Goal: Transaction & Acquisition: Purchase product/service

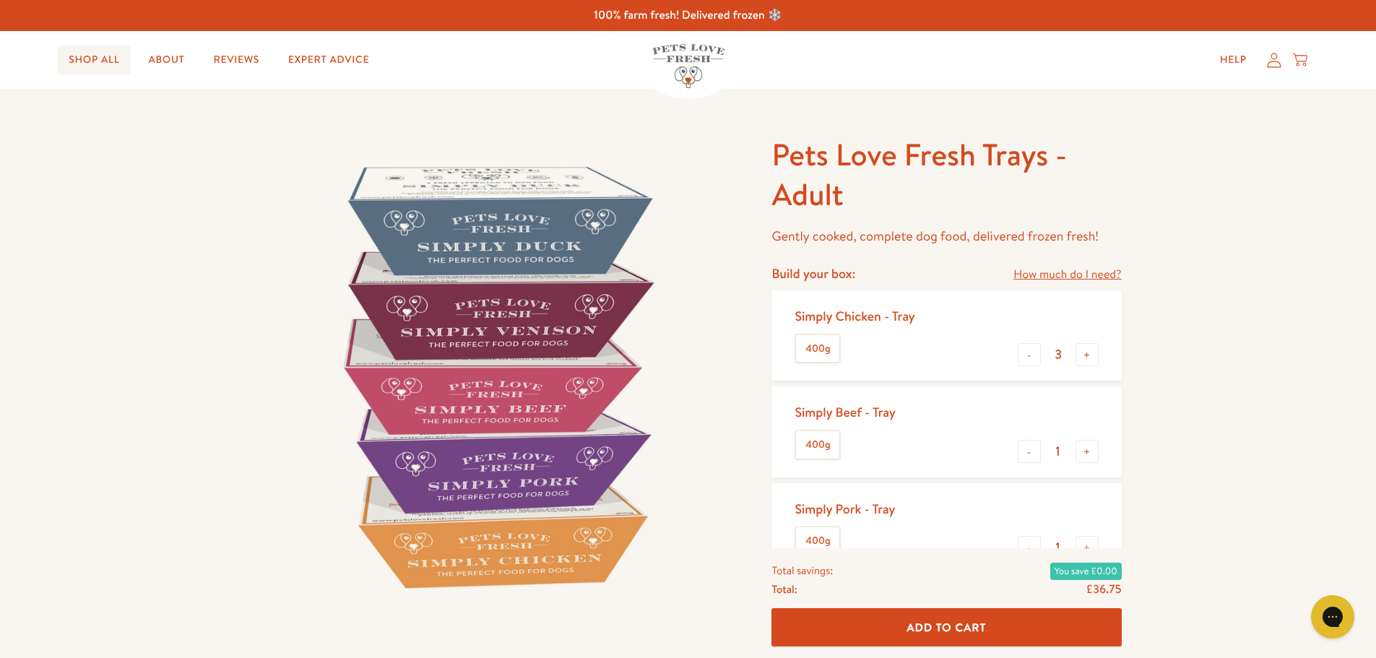
click at [81, 56] on link "Shop All" at bounding box center [94, 59] width 74 height 29
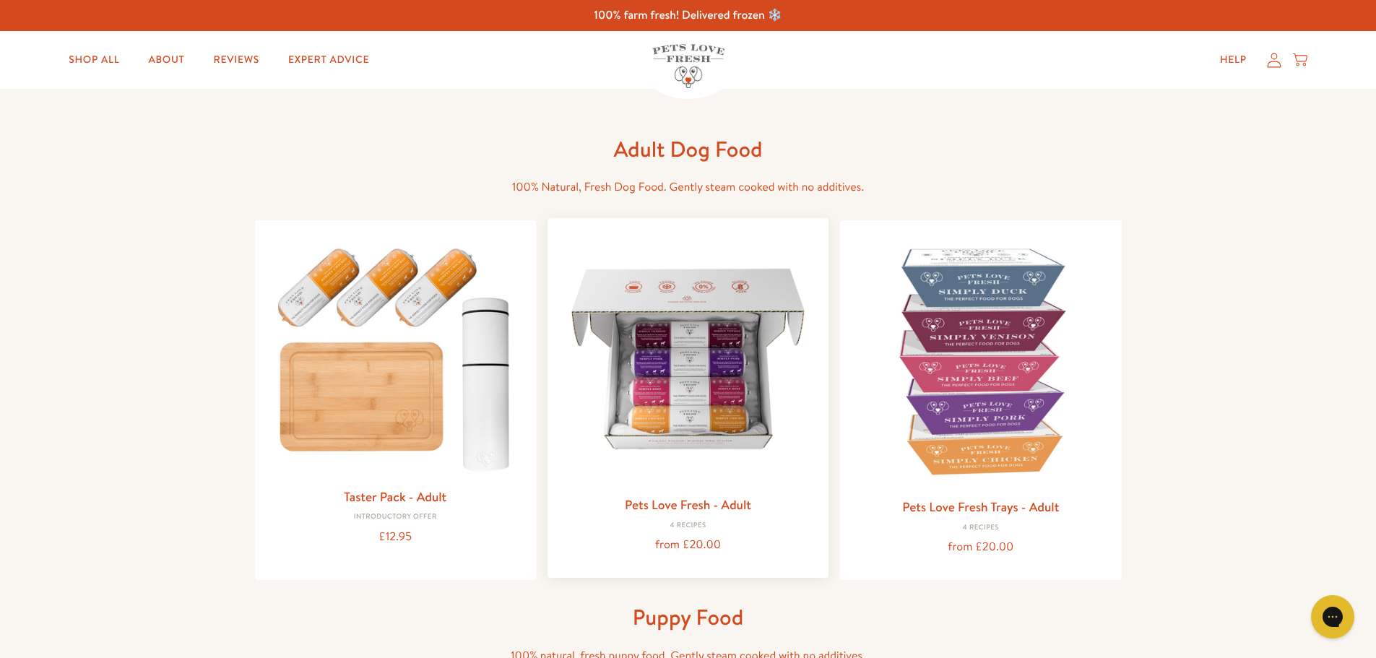
click at [687, 378] on img at bounding box center [688, 359] width 258 height 258
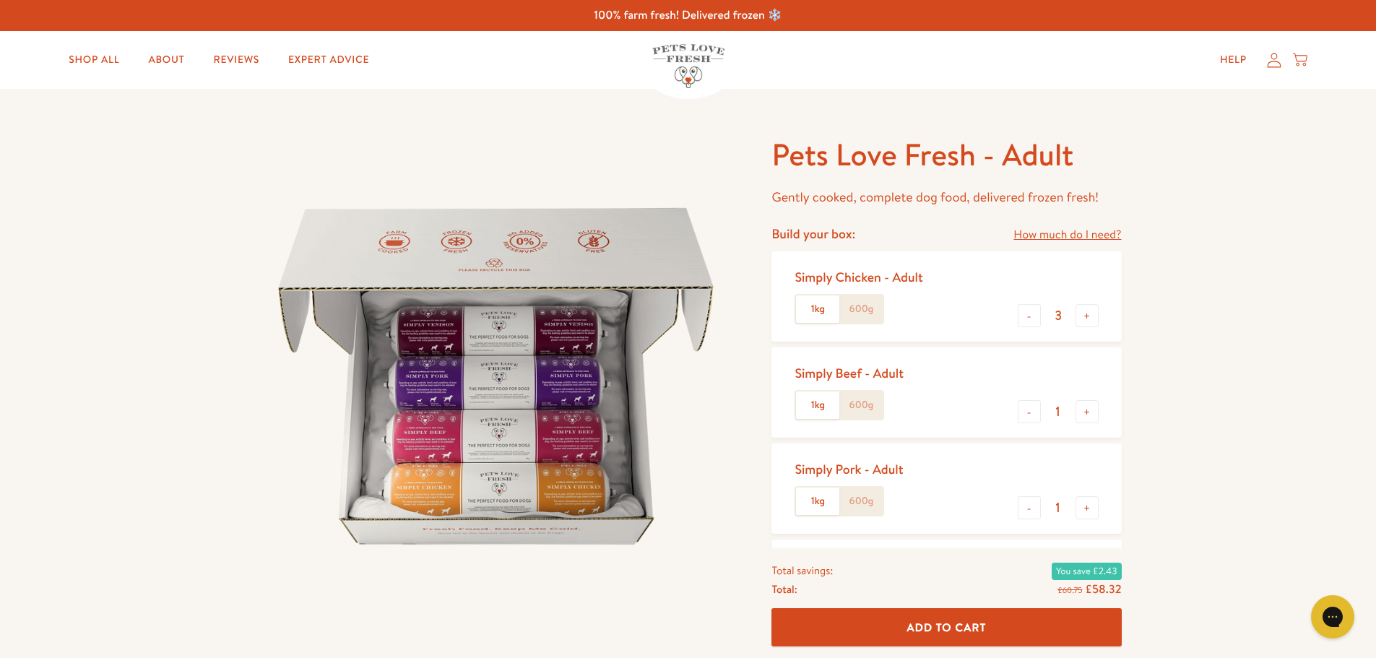
click at [820, 311] on label "1kg" at bounding box center [817, 308] width 43 height 27
click at [0, 0] on input "1kg" at bounding box center [0, 0] width 0 height 0
click at [1088, 319] on button "+" at bounding box center [1086, 315] width 23 height 23
type input "4"
click at [1024, 414] on button "-" at bounding box center [1028, 411] width 23 height 23
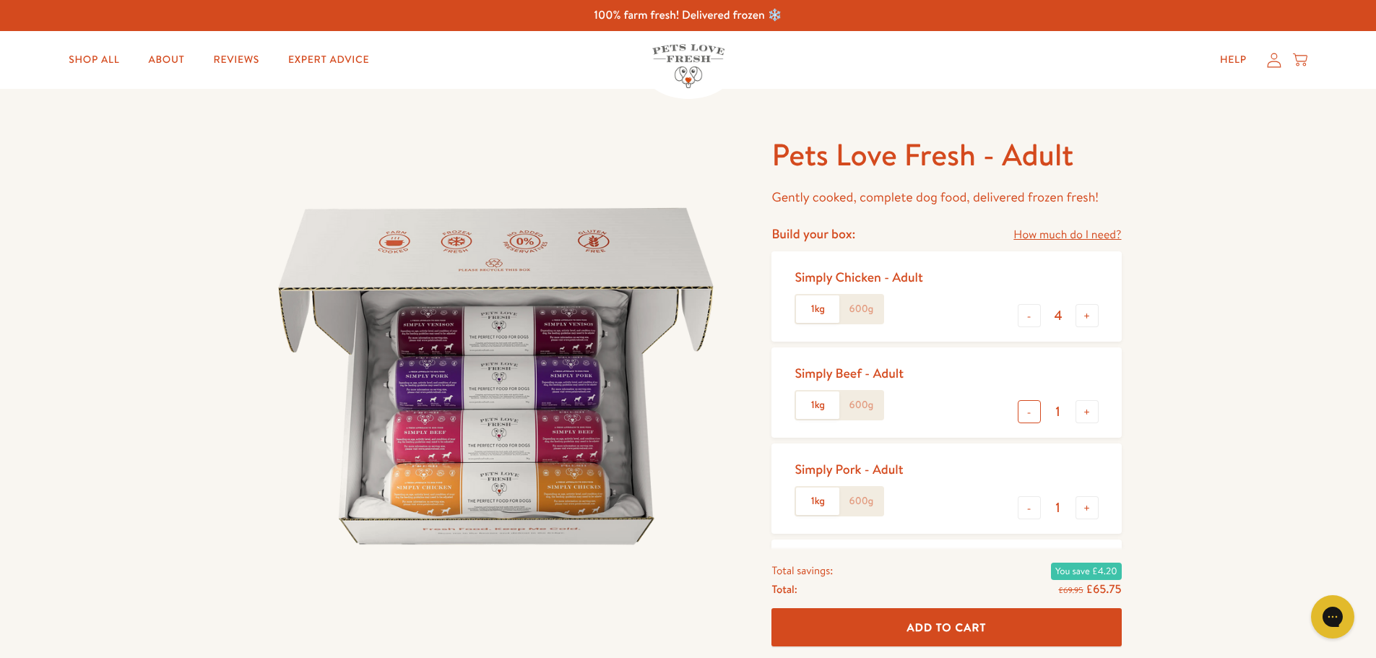
type input "0"
click at [859, 503] on label "600g" at bounding box center [860, 500] width 43 height 27
click at [0, 0] on input "600g" at bounding box center [0, 0] width 0 height 0
click at [1083, 506] on button "+" at bounding box center [1086, 507] width 23 height 23
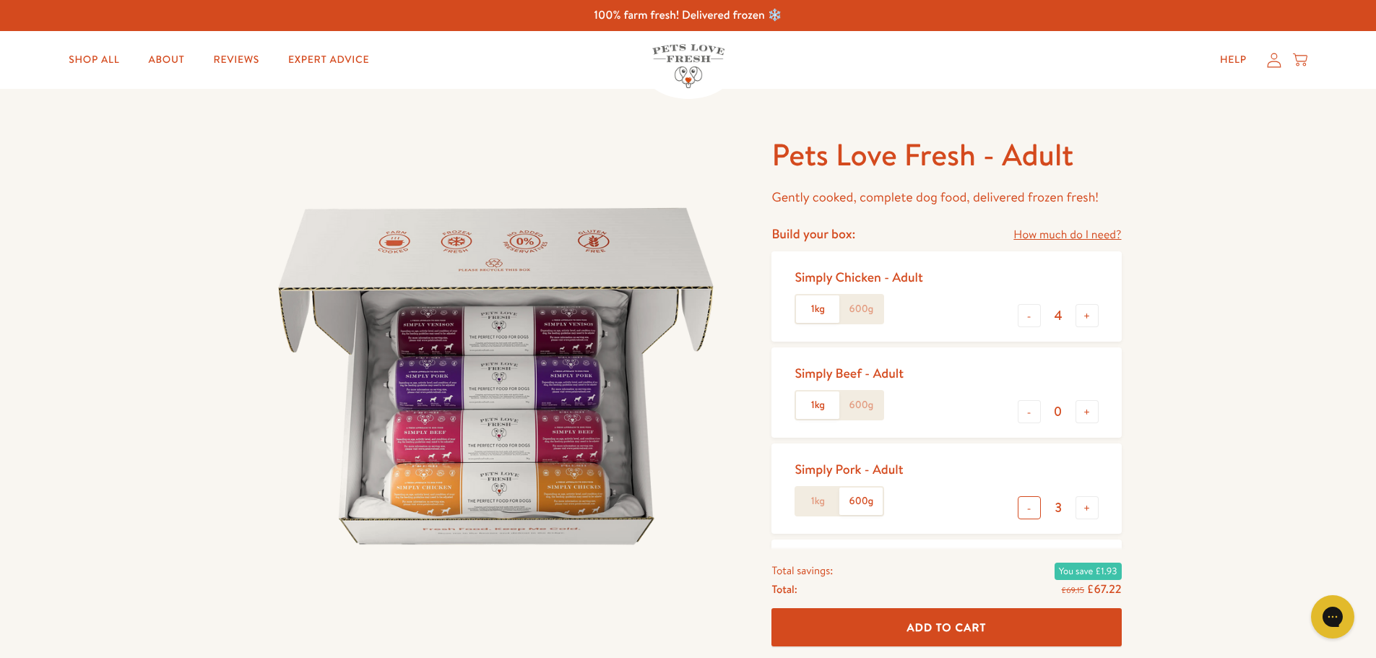
click at [1032, 508] on button "-" at bounding box center [1028, 507] width 23 height 23
type input "2"
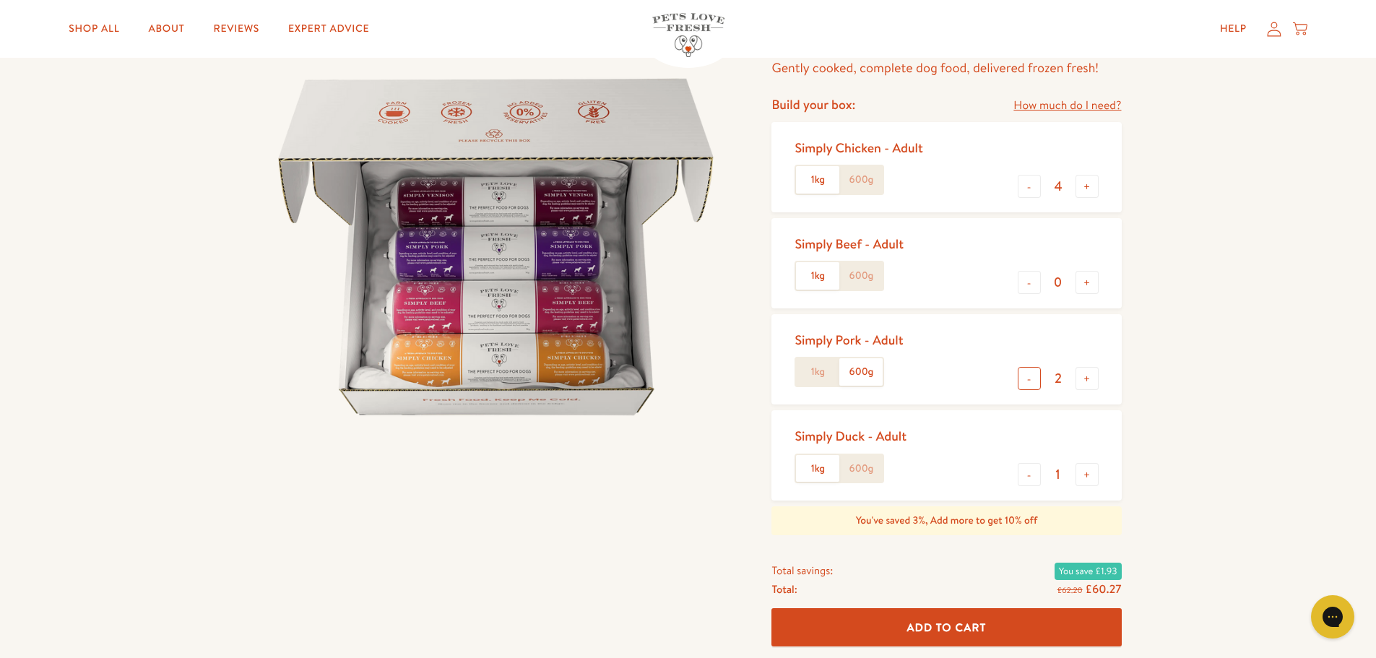
scroll to position [144, 0]
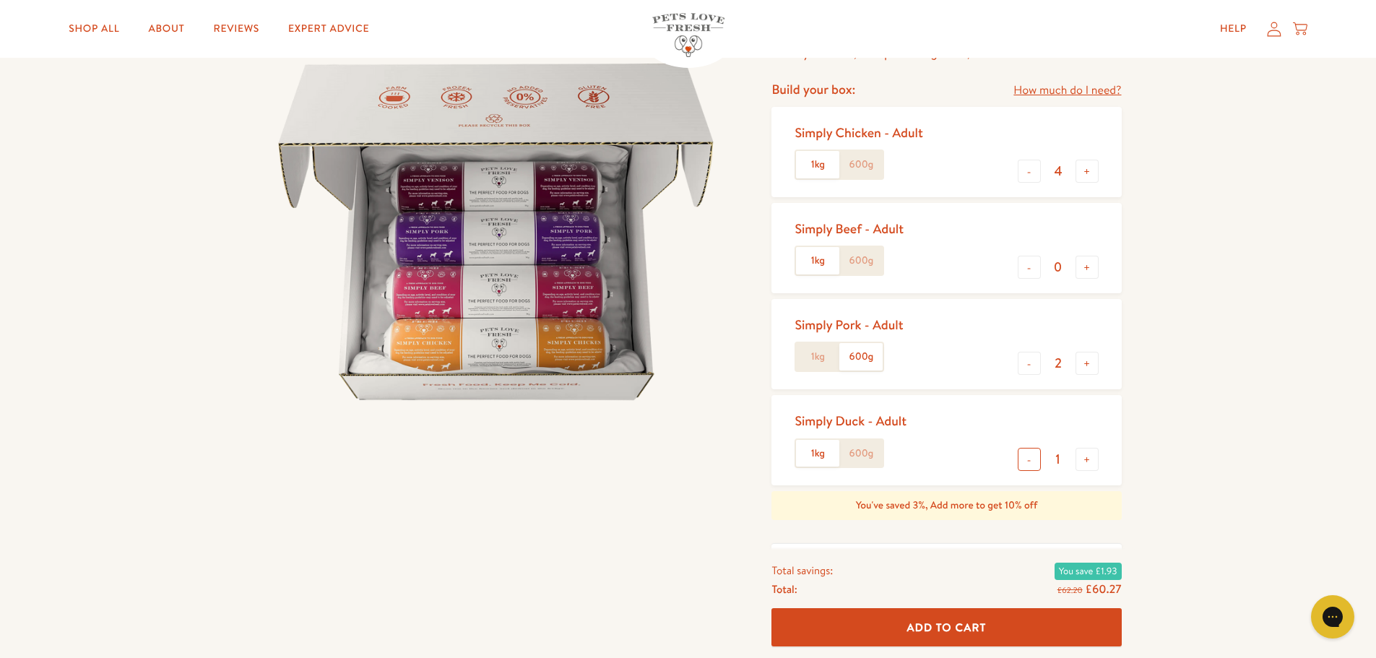
click at [1035, 469] on button "-" at bounding box center [1028, 459] width 23 height 23
type input "0"
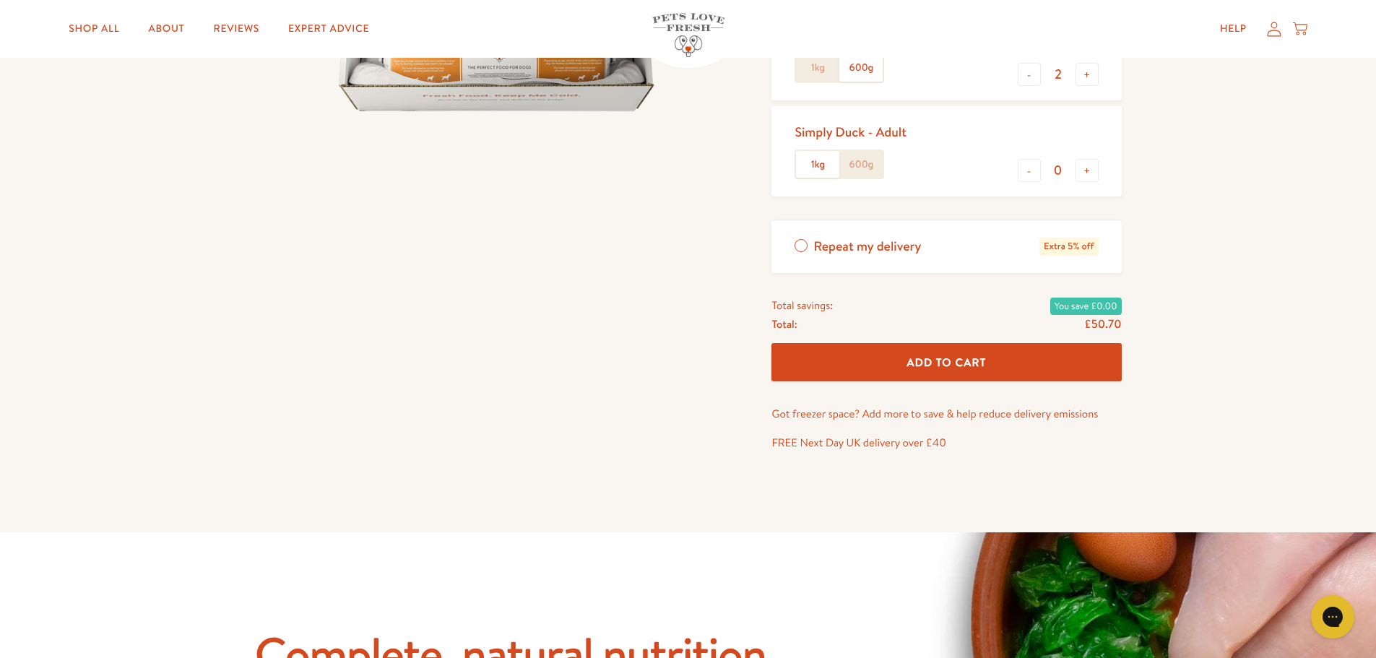
scroll to position [72, 0]
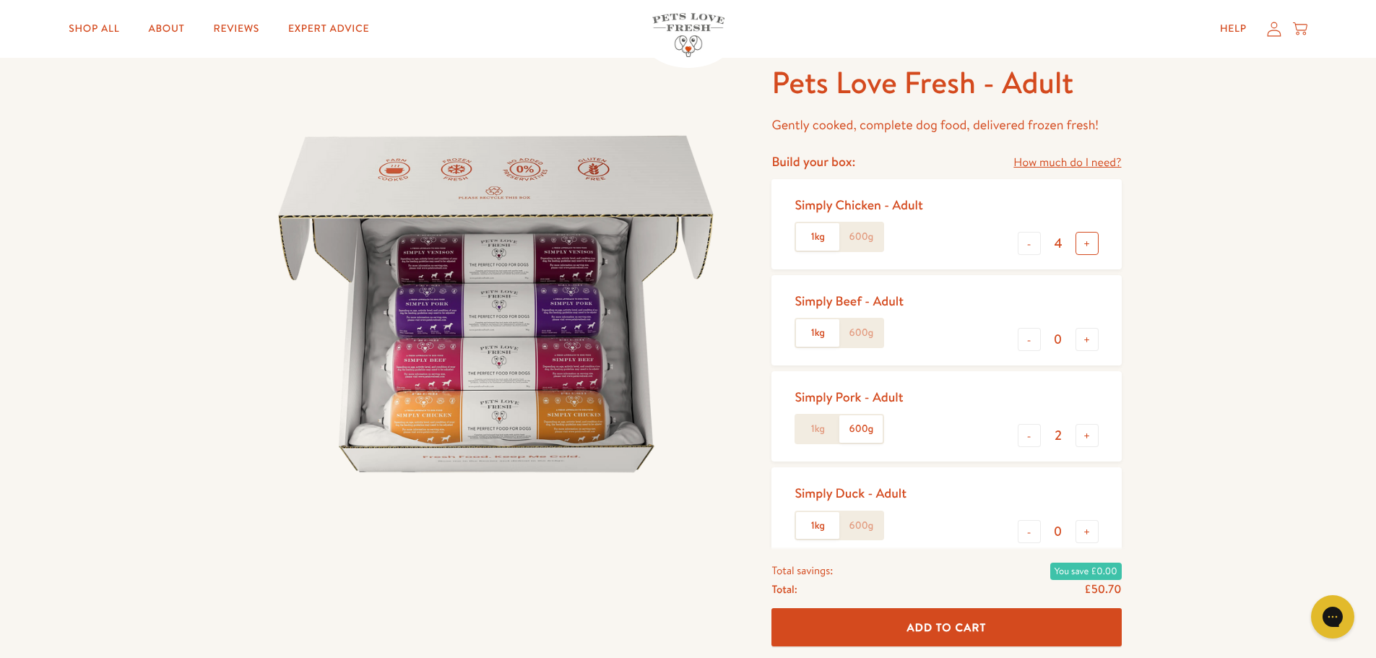
click at [1090, 249] on button "+" at bounding box center [1086, 243] width 23 height 23
type input "5"
click at [971, 625] on span "Add To Cart" at bounding box center [946, 627] width 79 height 15
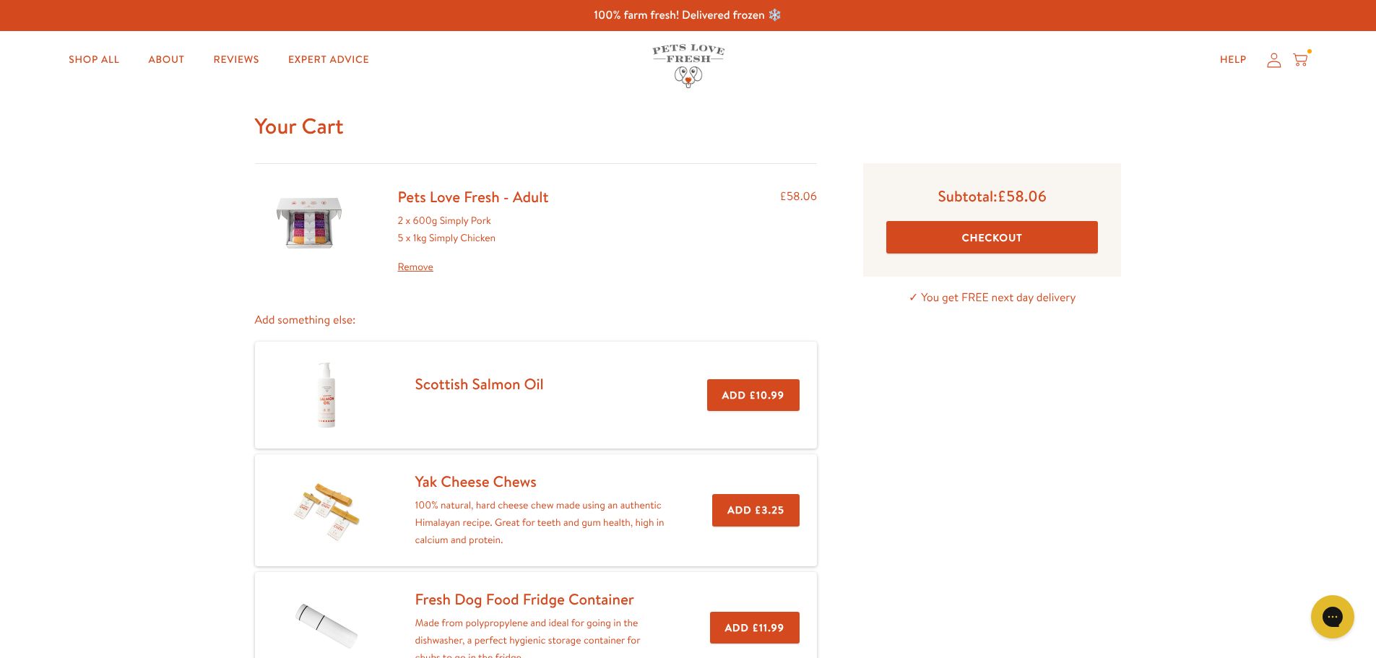
click at [966, 240] on button "Checkout" at bounding box center [992, 237] width 212 height 32
click at [427, 267] on link "Remove" at bounding box center [473, 267] width 151 height 17
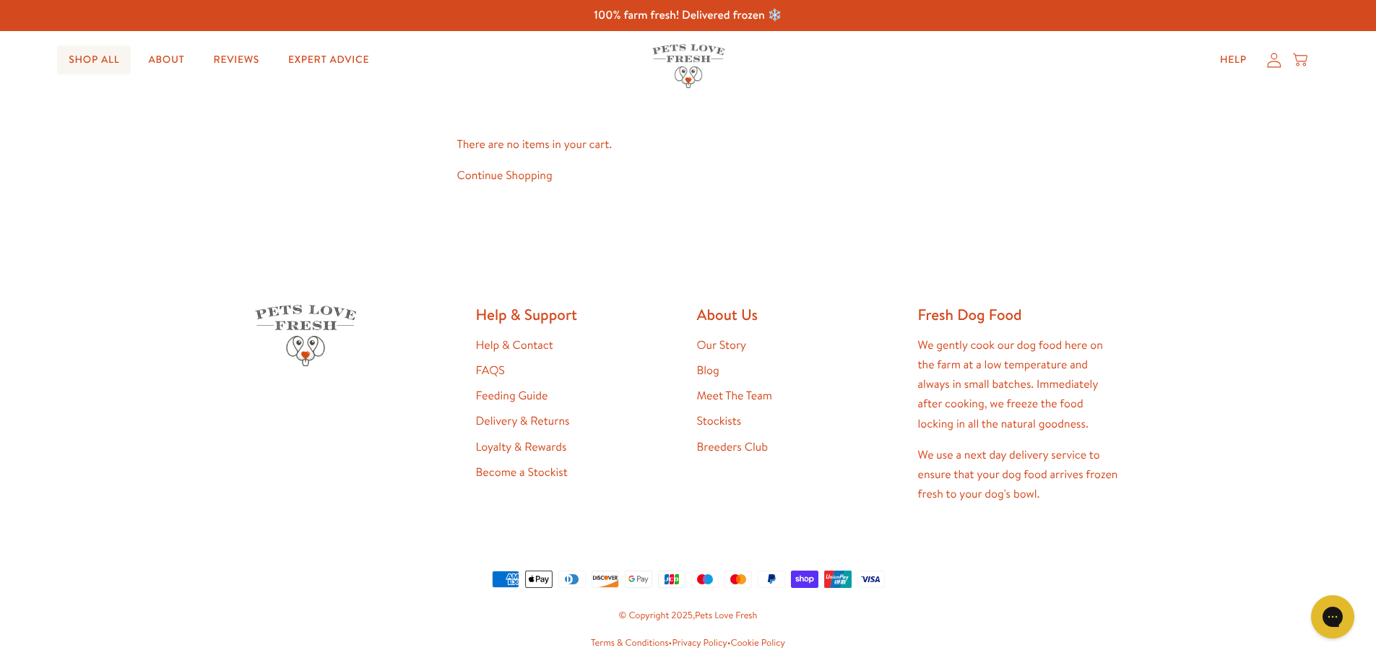
click at [77, 56] on link "Shop All" at bounding box center [94, 59] width 74 height 29
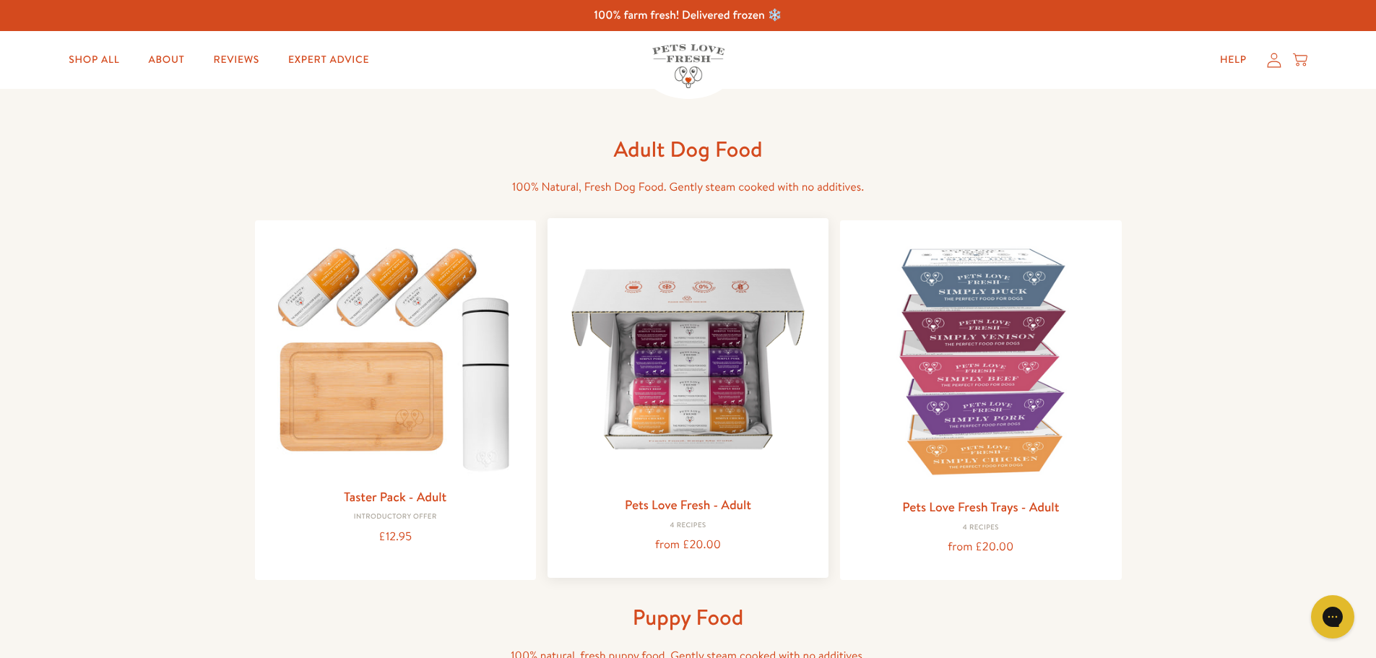
click at [660, 325] on img at bounding box center [688, 359] width 258 height 258
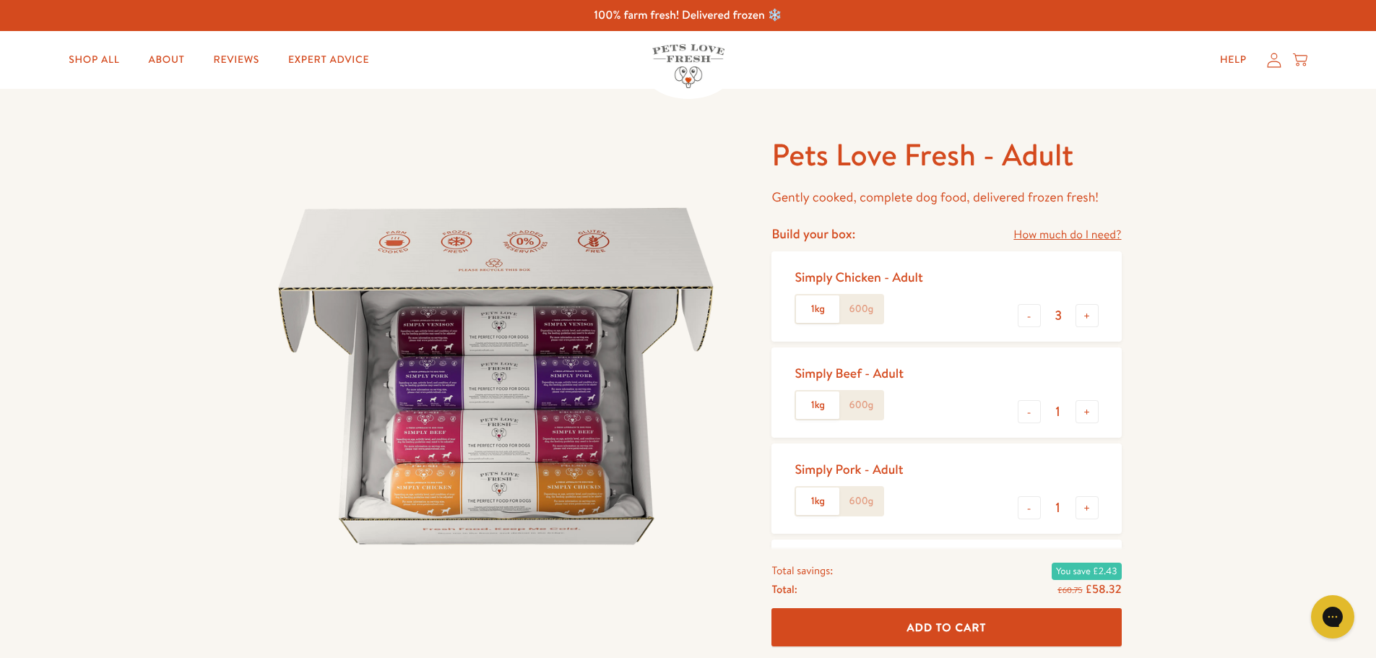
click at [867, 305] on label "600g" at bounding box center [860, 308] width 43 height 27
click at [0, 0] on input "600g" at bounding box center [0, 0] width 0 height 0
click at [1084, 315] on button "+" at bounding box center [1086, 315] width 23 height 23
type input "5"
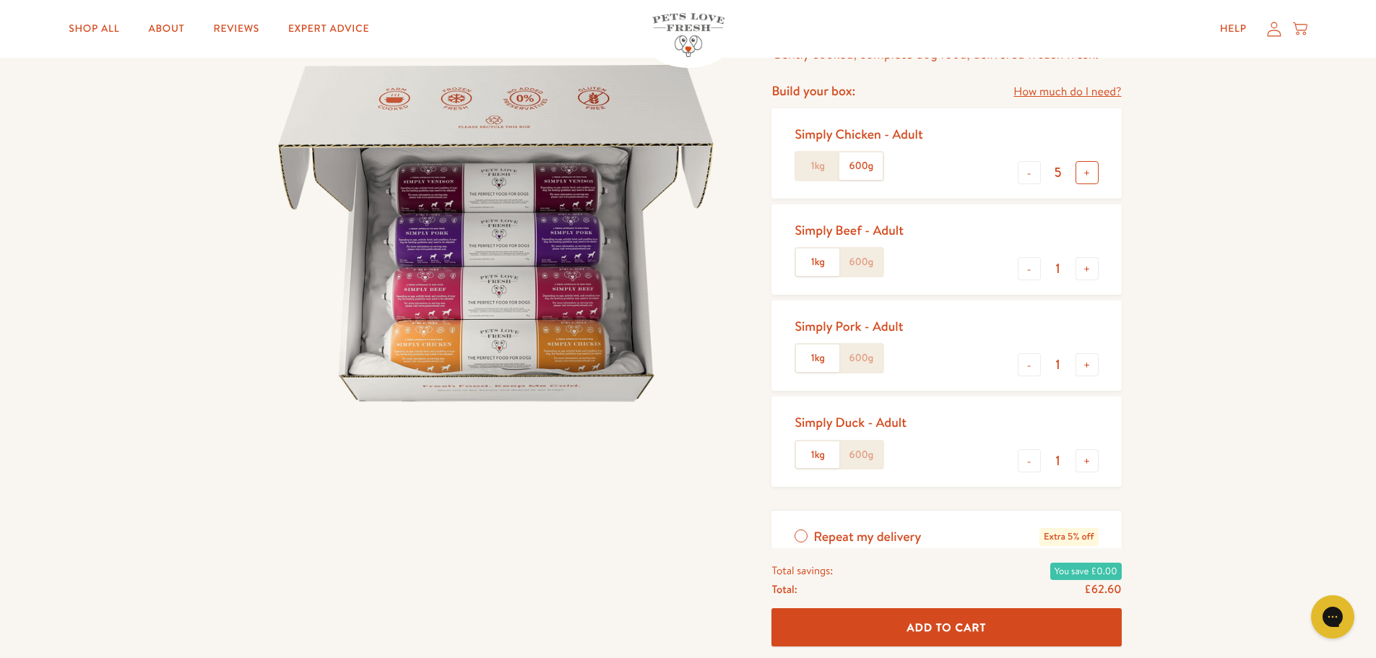
scroll to position [144, 0]
click at [1026, 270] on button "-" at bounding box center [1028, 267] width 23 height 23
type input "0"
click at [861, 357] on label "600g" at bounding box center [860, 356] width 43 height 27
click at [0, 0] on input "600g" at bounding box center [0, 0] width 0 height 0
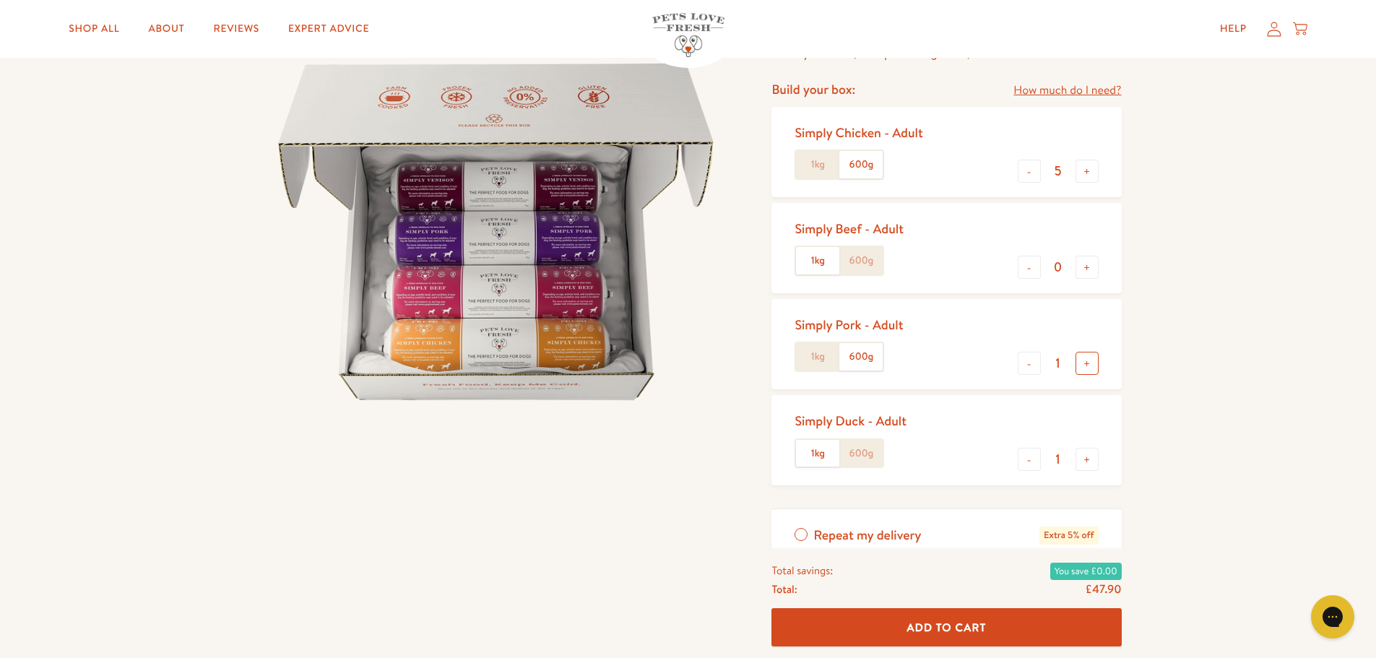
click at [1090, 363] on button "+" at bounding box center [1086, 363] width 23 height 23
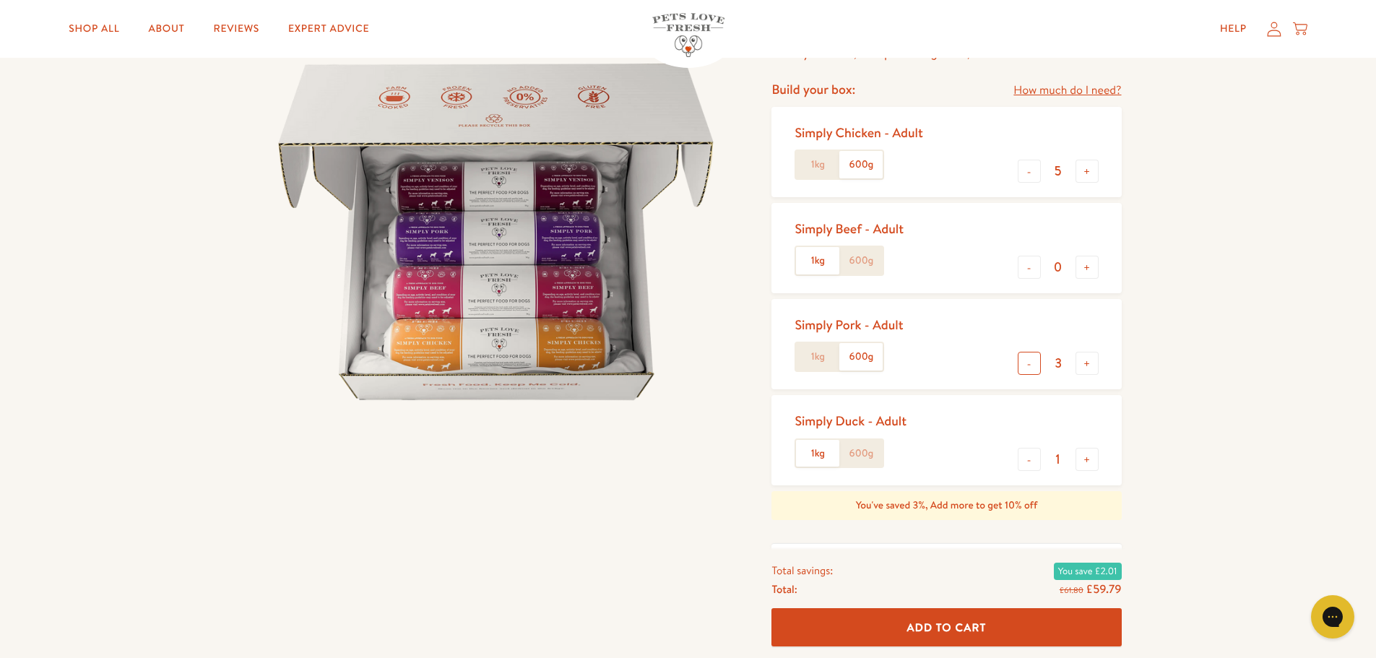
click at [1031, 366] on button "-" at bounding box center [1028, 363] width 23 height 23
type input "2"
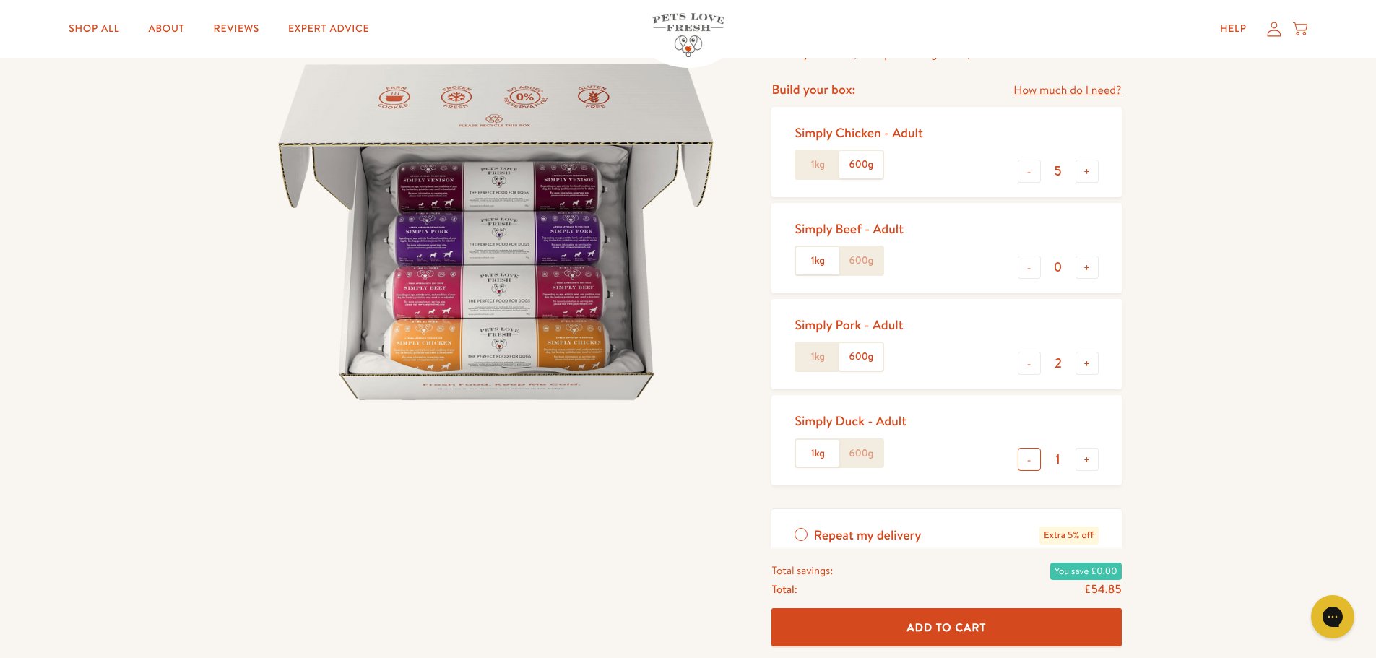
click at [1028, 461] on button "-" at bounding box center [1028, 459] width 23 height 23
type input "0"
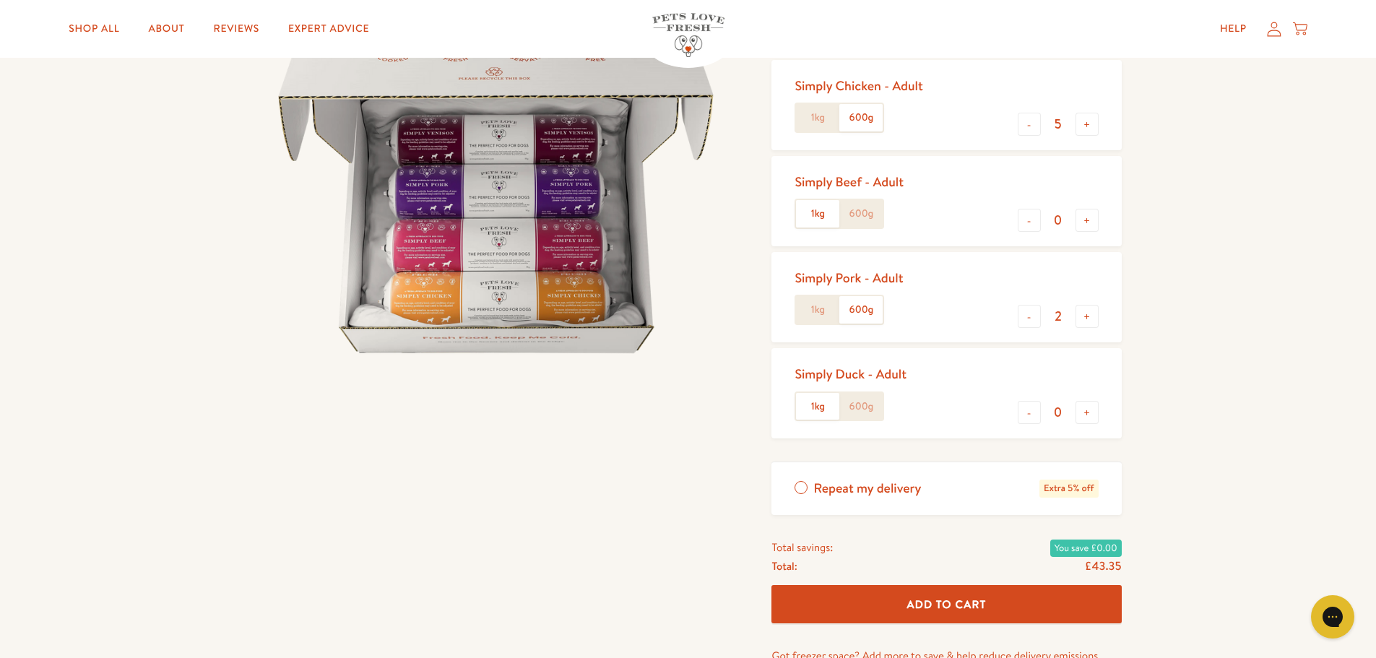
scroll to position [217, 0]
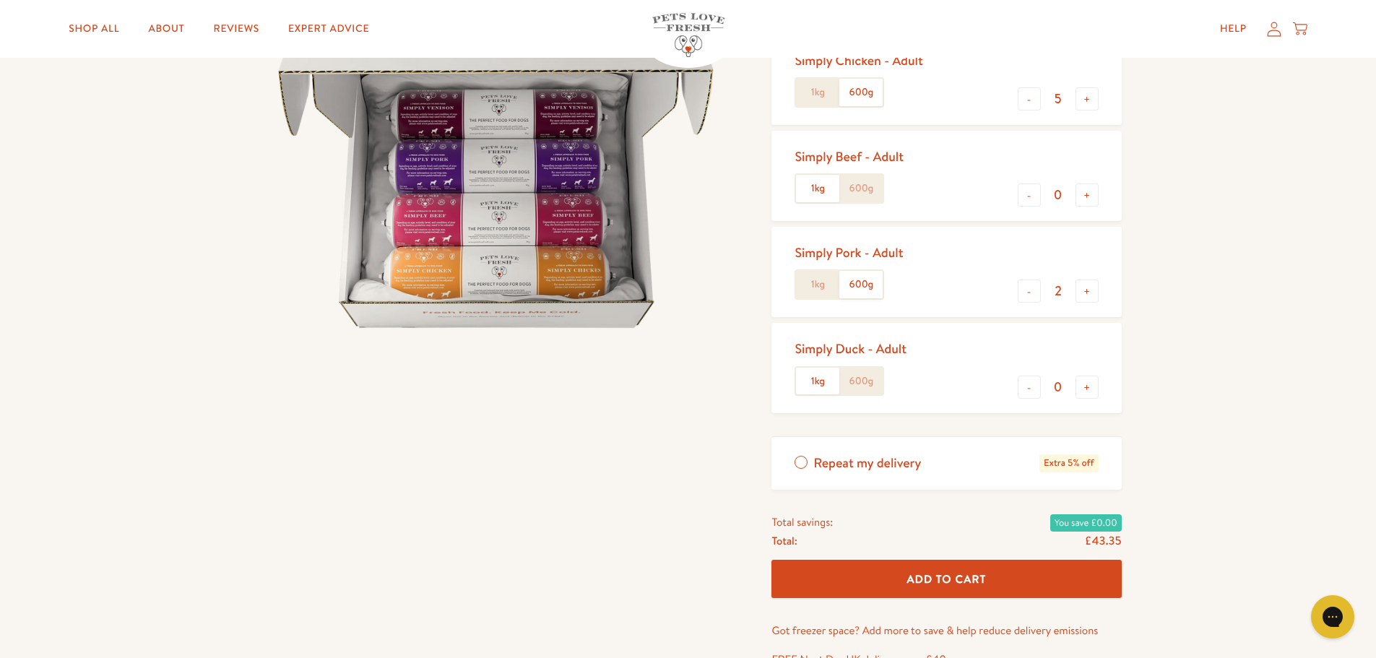
click at [937, 572] on span "Add To Cart" at bounding box center [946, 578] width 79 height 15
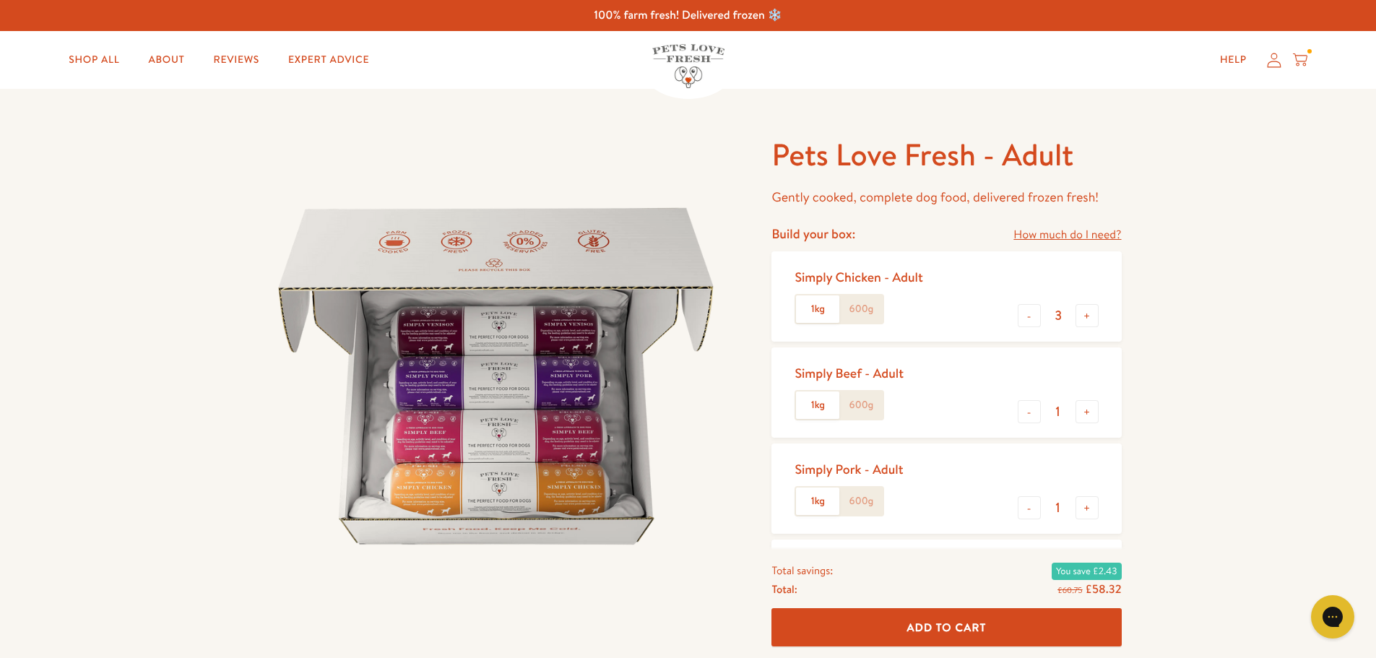
click at [1299, 61] on icon at bounding box center [1300, 57] width 14 height 9
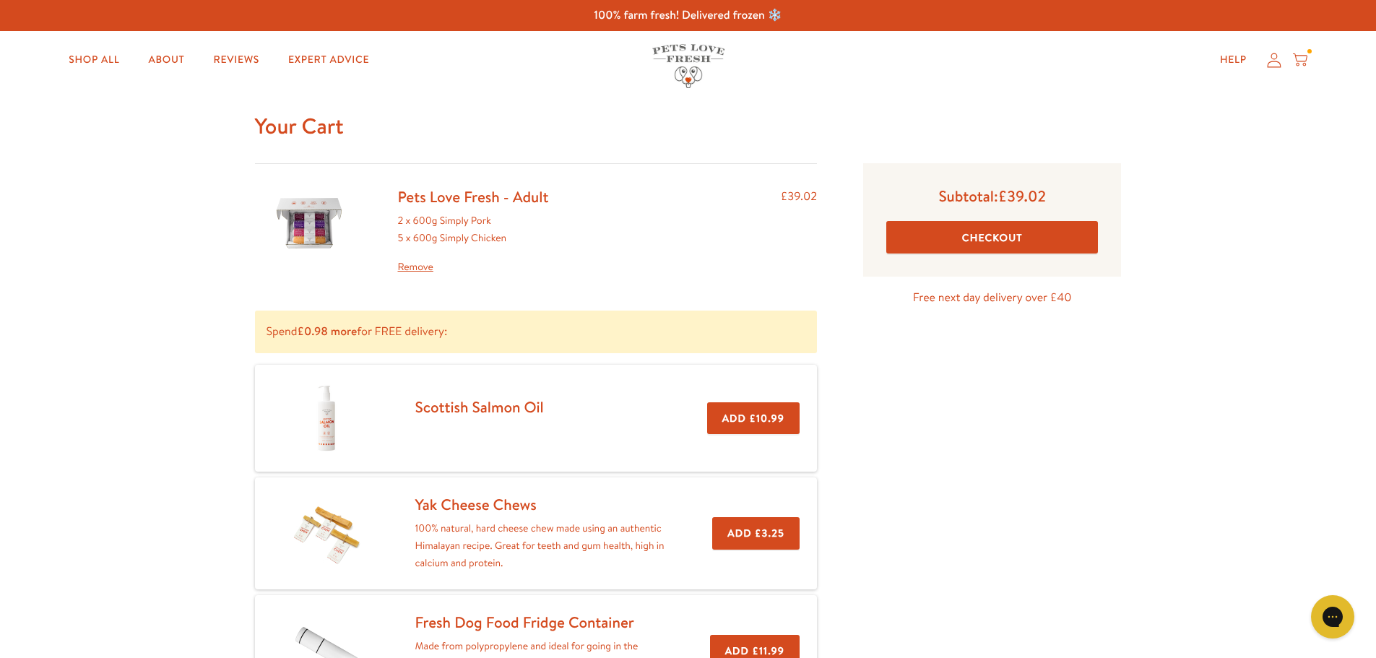
click at [407, 263] on link "Remove" at bounding box center [473, 267] width 151 height 17
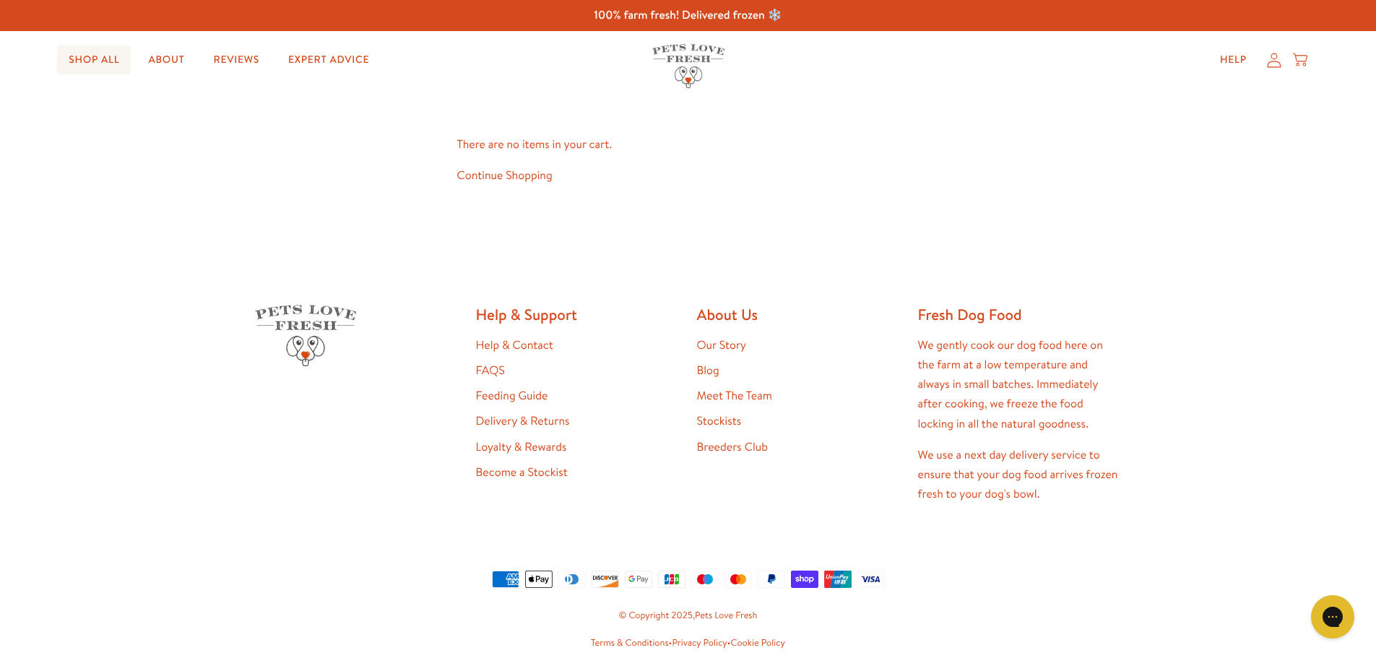
click at [95, 63] on link "Shop All" at bounding box center [94, 59] width 74 height 29
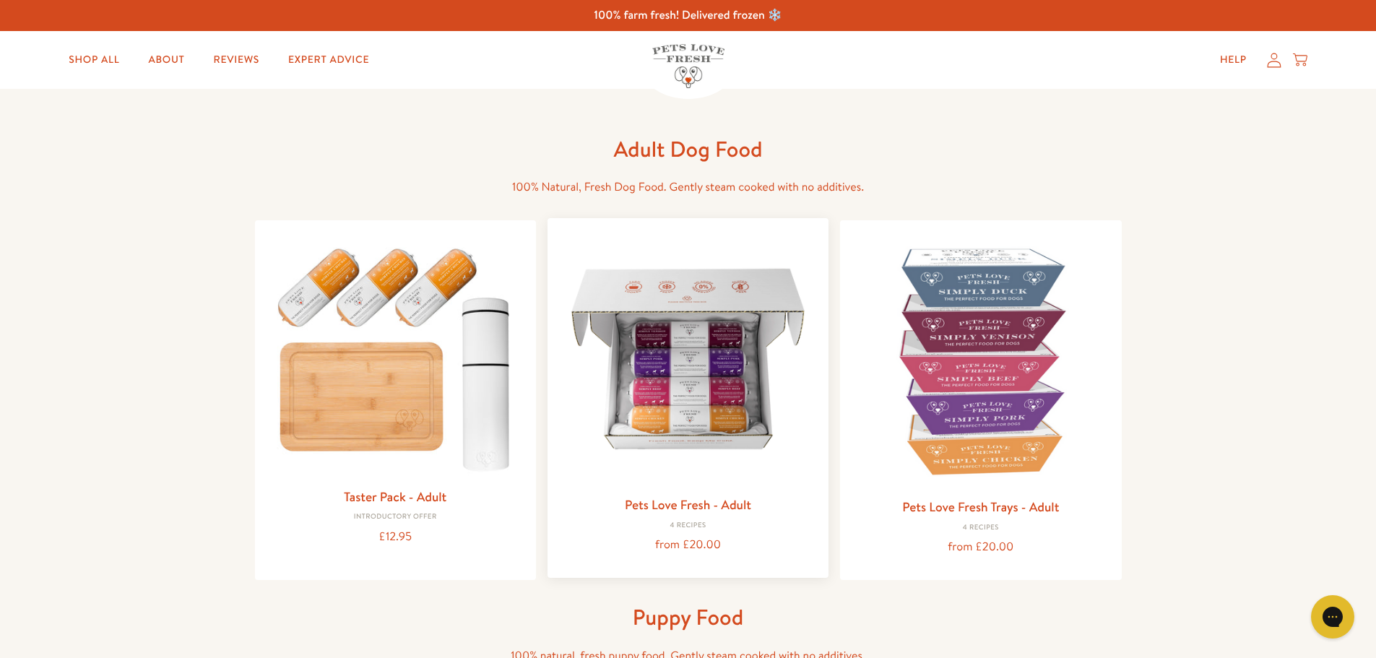
click at [698, 369] on img at bounding box center [688, 359] width 258 height 258
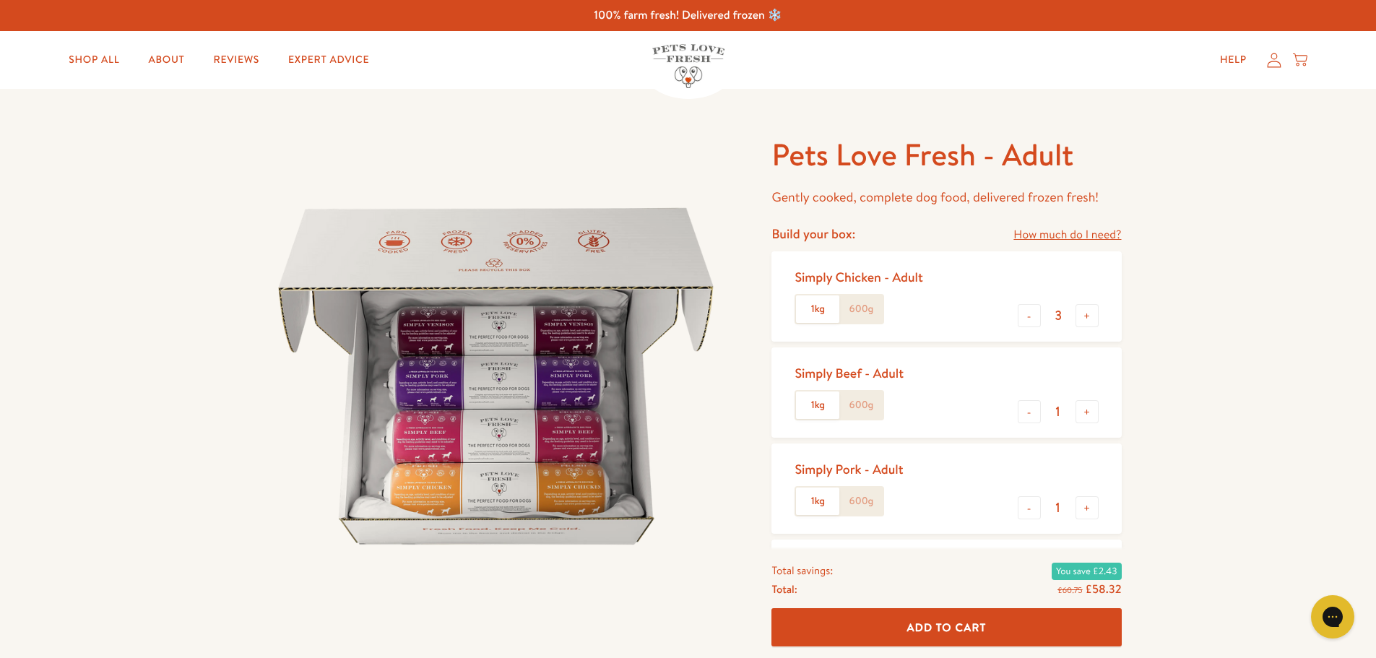
click at [863, 313] on label "600g" at bounding box center [860, 308] width 43 height 27
click at [0, 0] on input "600g" at bounding box center [0, 0] width 0 height 0
click at [1091, 325] on button "+" at bounding box center [1086, 315] width 23 height 23
click at [1089, 326] on button "+" at bounding box center [1086, 315] width 23 height 23
type input "5"
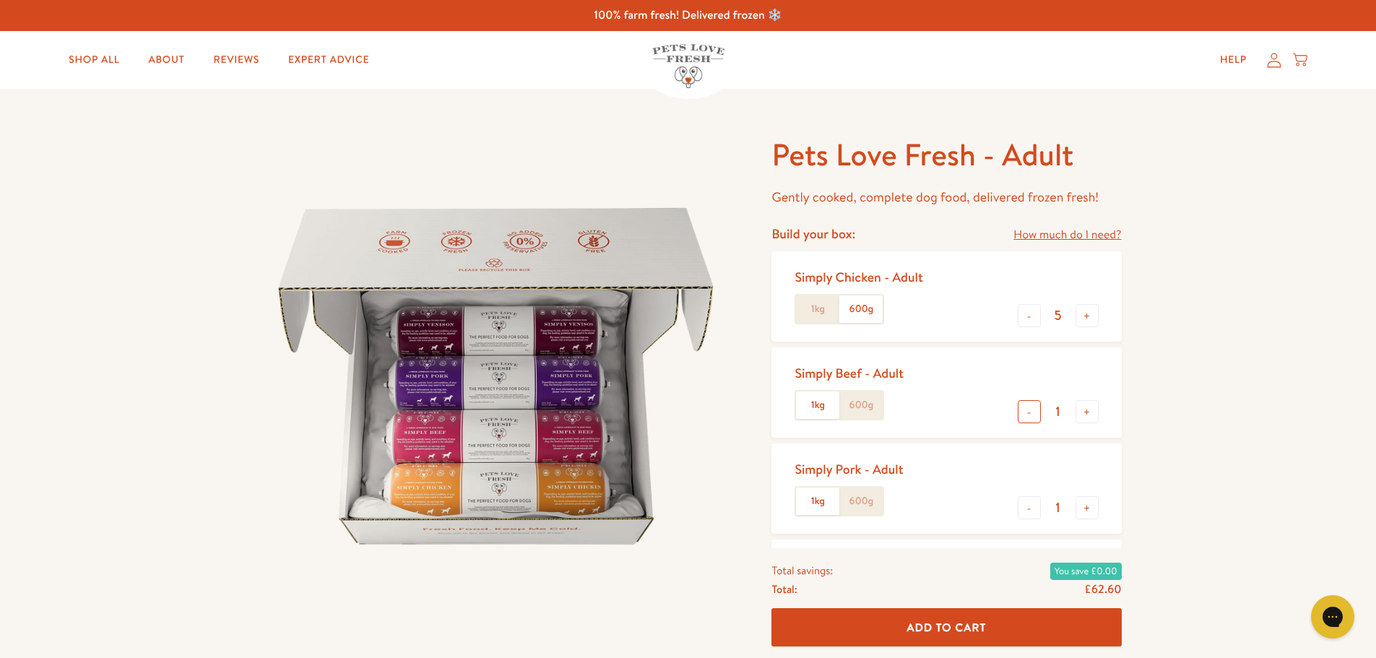
click at [1034, 415] on button "-" at bounding box center [1028, 411] width 23 height 23
type input "0"
click at [867, 504] on label "600g" at bounding box center [860, 500] width 43 height 27
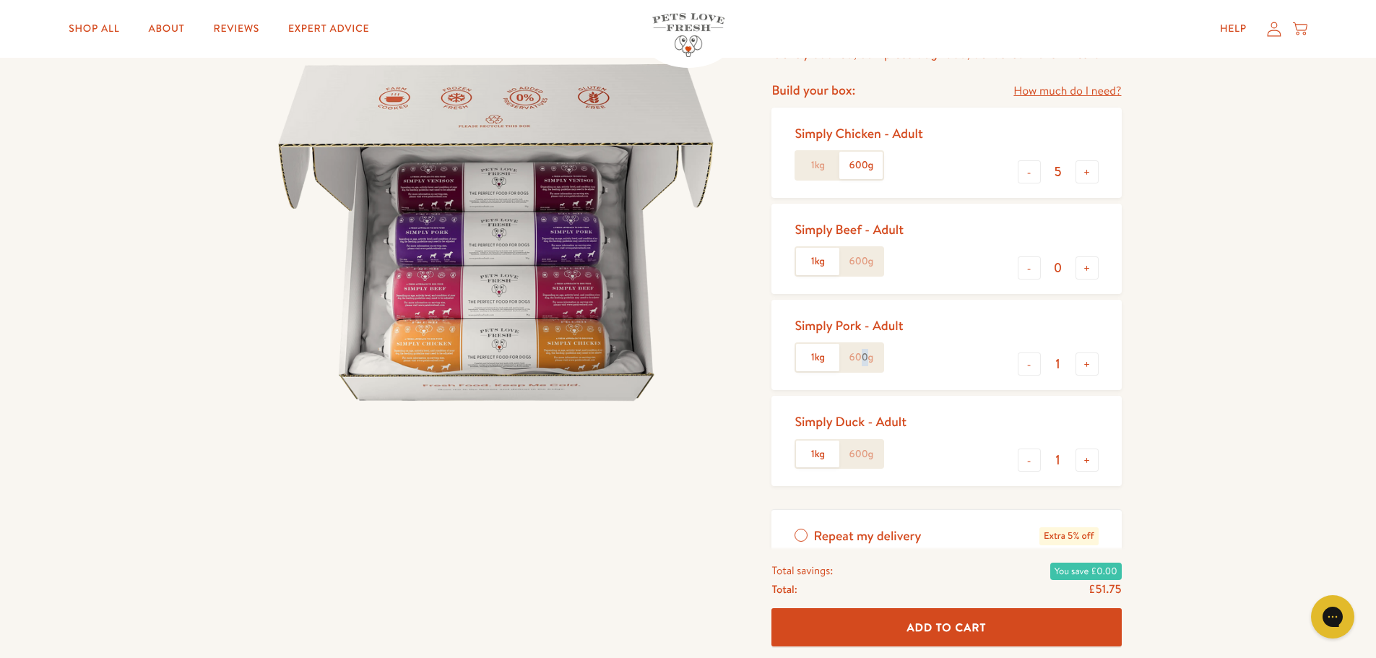
scroll to position [144, 0]
drag, startPoint x: 856, startPoint y: 355, endPoint x: 867, endPoint y: 355, distance: 10.8
click at [856, 355] on label "600g" at bounding box center [860, 356] width 43 height 27
click at [0, 0] on input "600g" at bounding box center [0, 0] width 0 height 0
click at [1090, 368] on button "+" at bounding box center [1086, 363] width 23 height 23
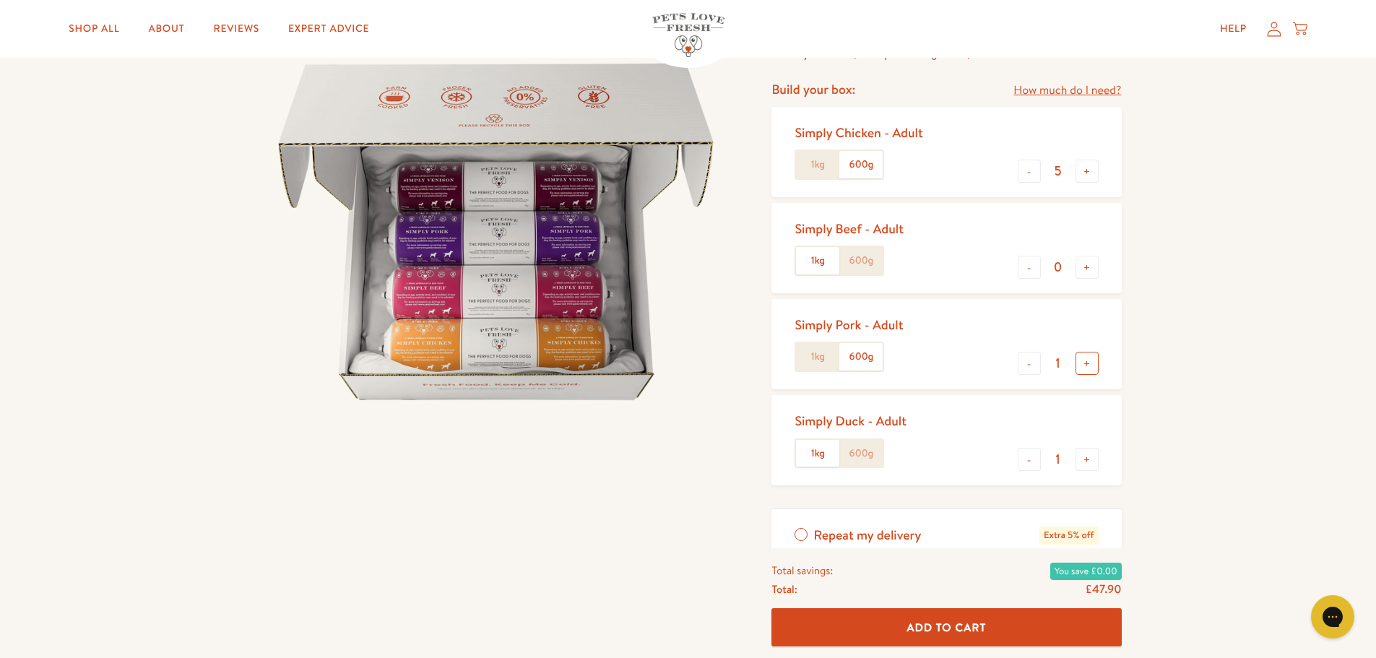
type input "2"
click at [1027, 461] on button "-" at bounding box center [1028, 459] width 23 height 23
type input "0"
click at [1090, 358] on button "+" at bounding box center [1086, 363] width 23 height 23
type input "3"
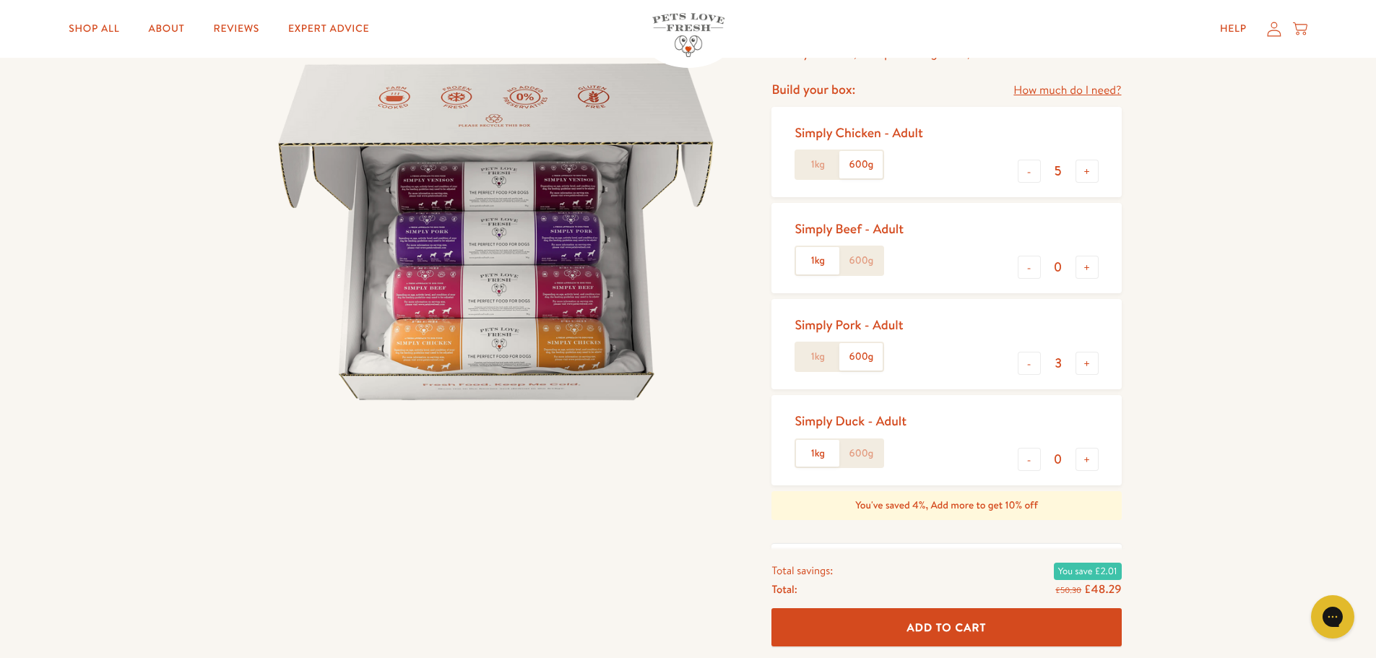
click at [956, 629] on span "Add To Cart" at bounding box center [946, 627] width 79 height 15
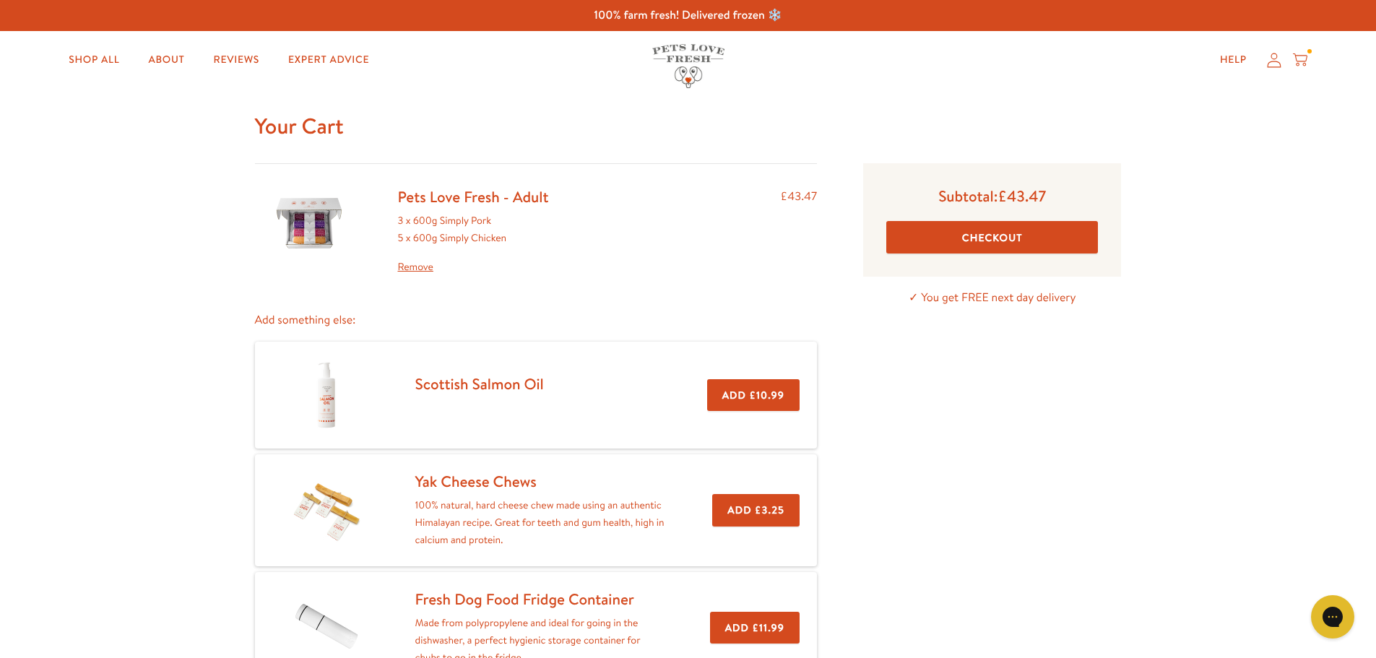
click at [1003, 240] on button "Checkout" at bounding box center [992, 237] width 212 height 32
